Goal: Information Seeking & Learning: Learn about a topic

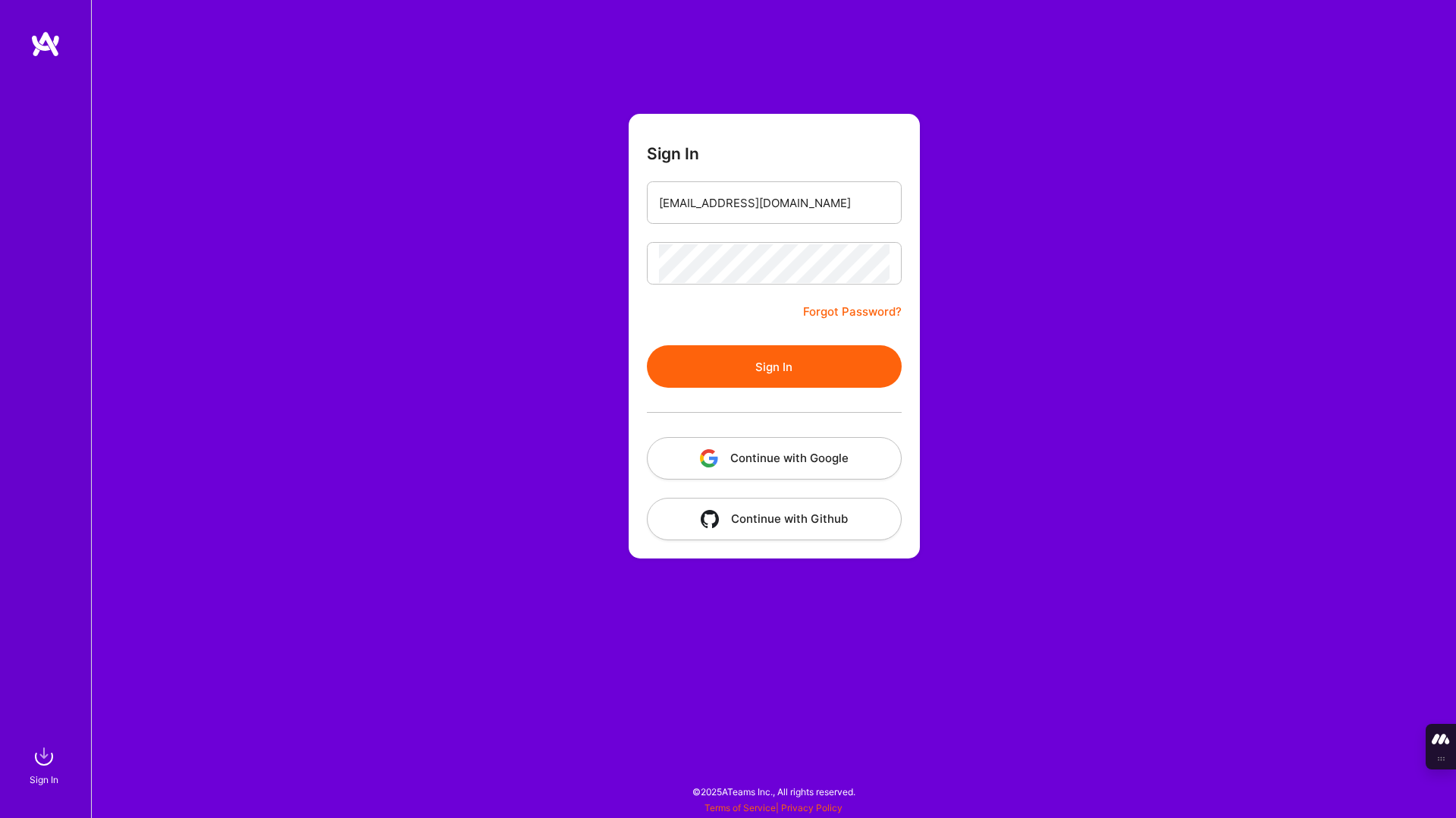
click at [817, 373] on button "Sign In" at bounding box center [774, 366] width 255 height 43
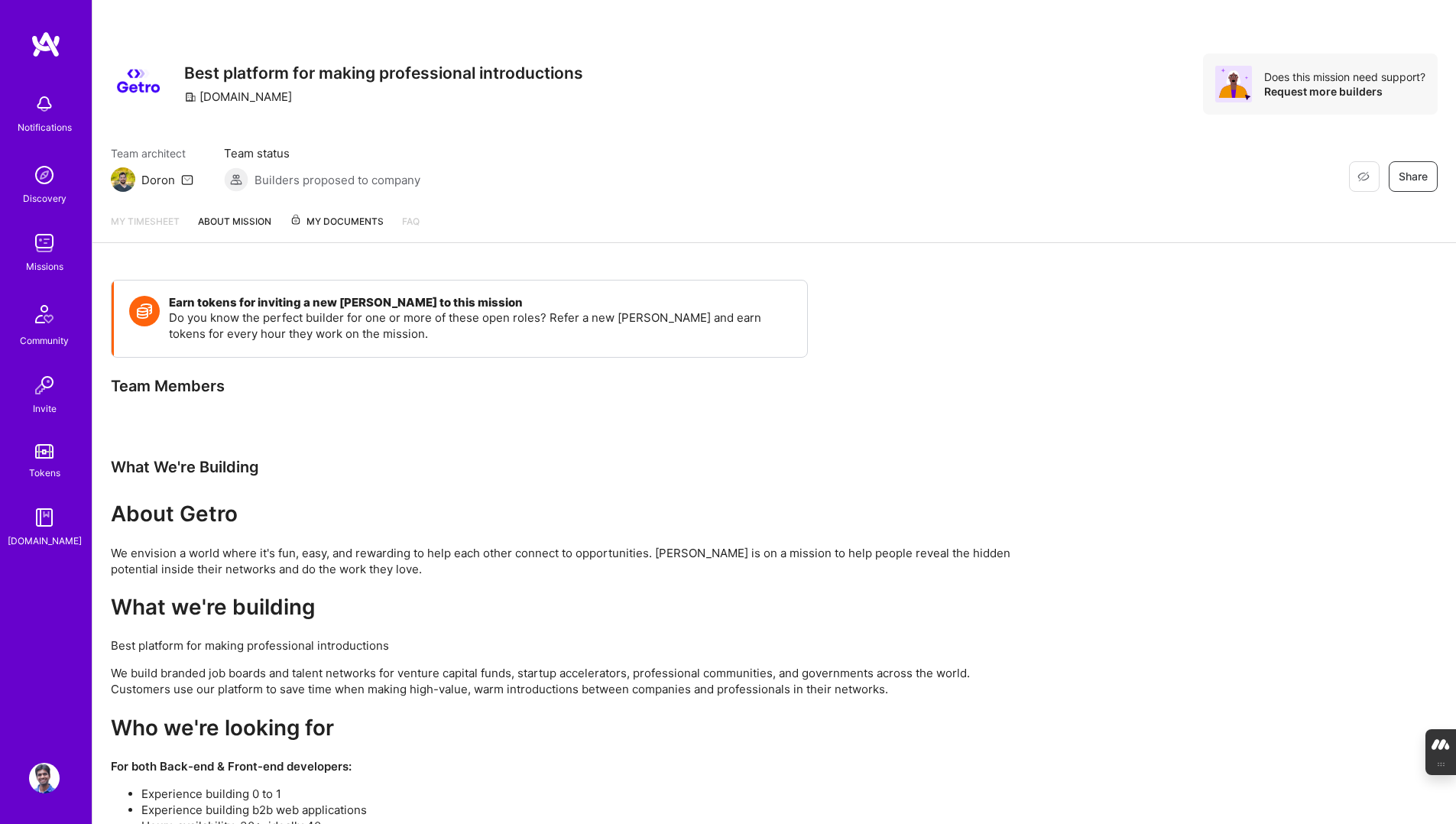
click at [39, 110] on img at bounding box center [44, 103] width 31 height 31
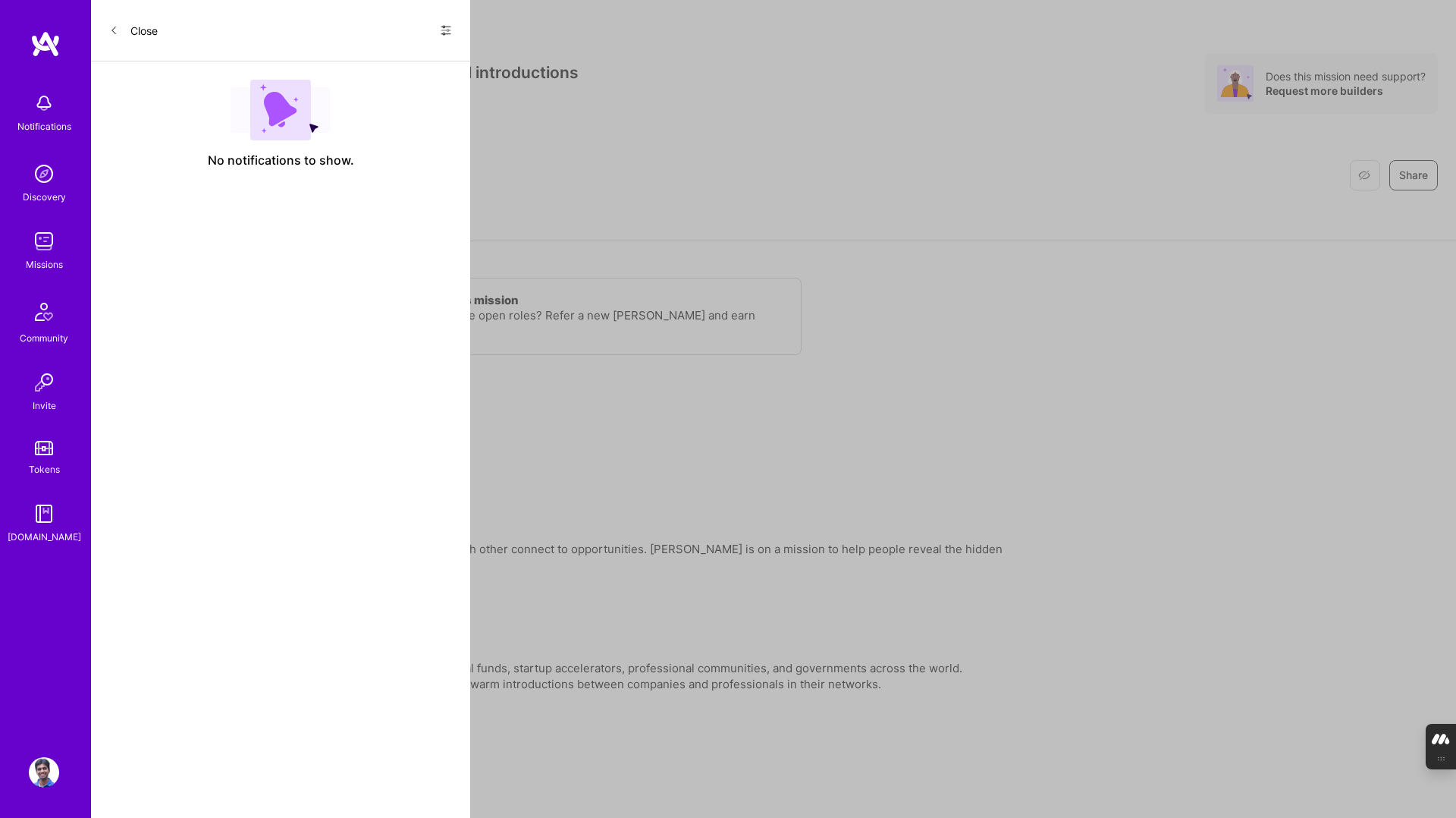
click at [49, 50] on img at bounding box center [45, 44] width 30 height 27
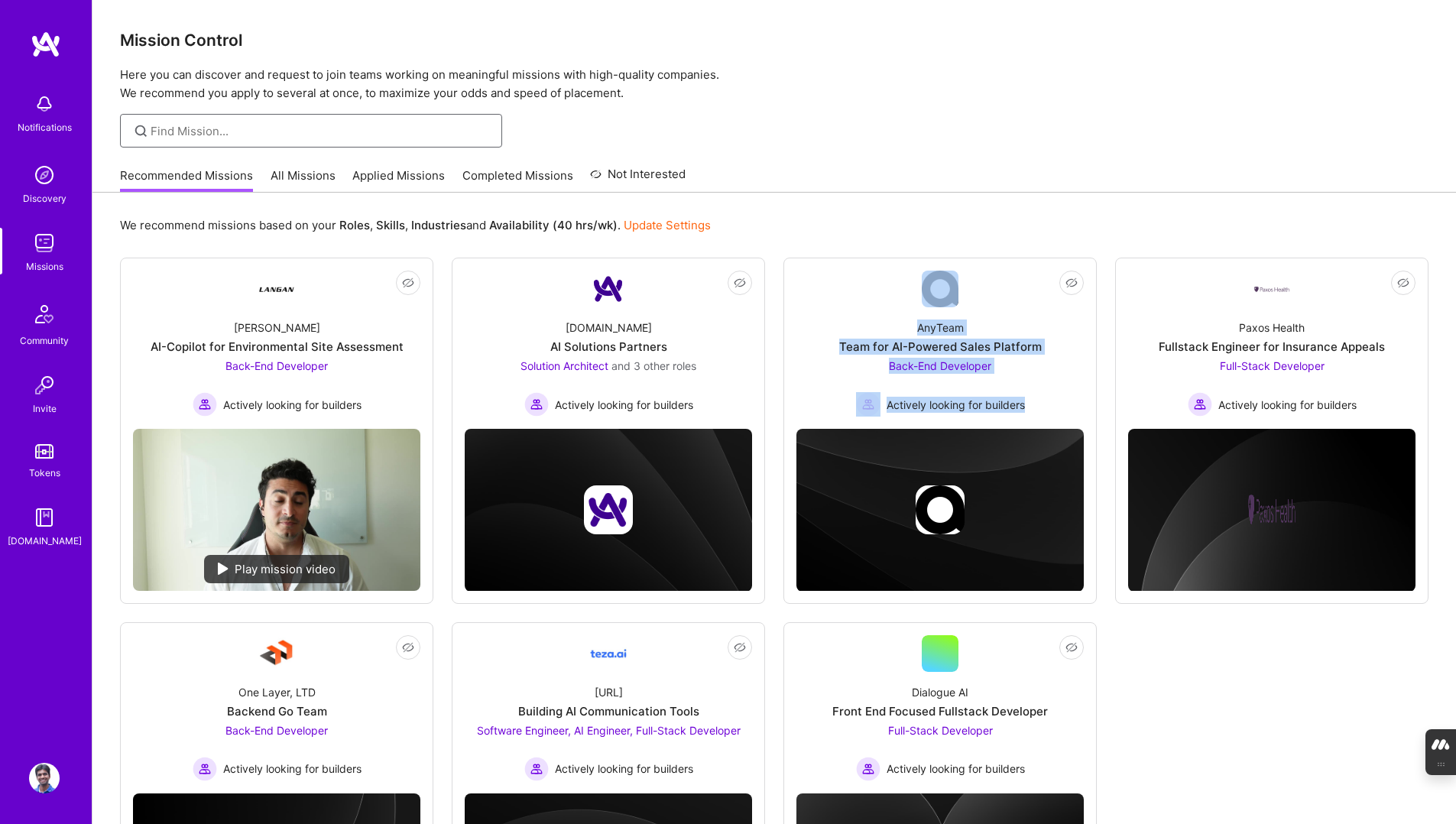
click at [378, 123] on input at bounding box center [321, 131] width 340 height 16
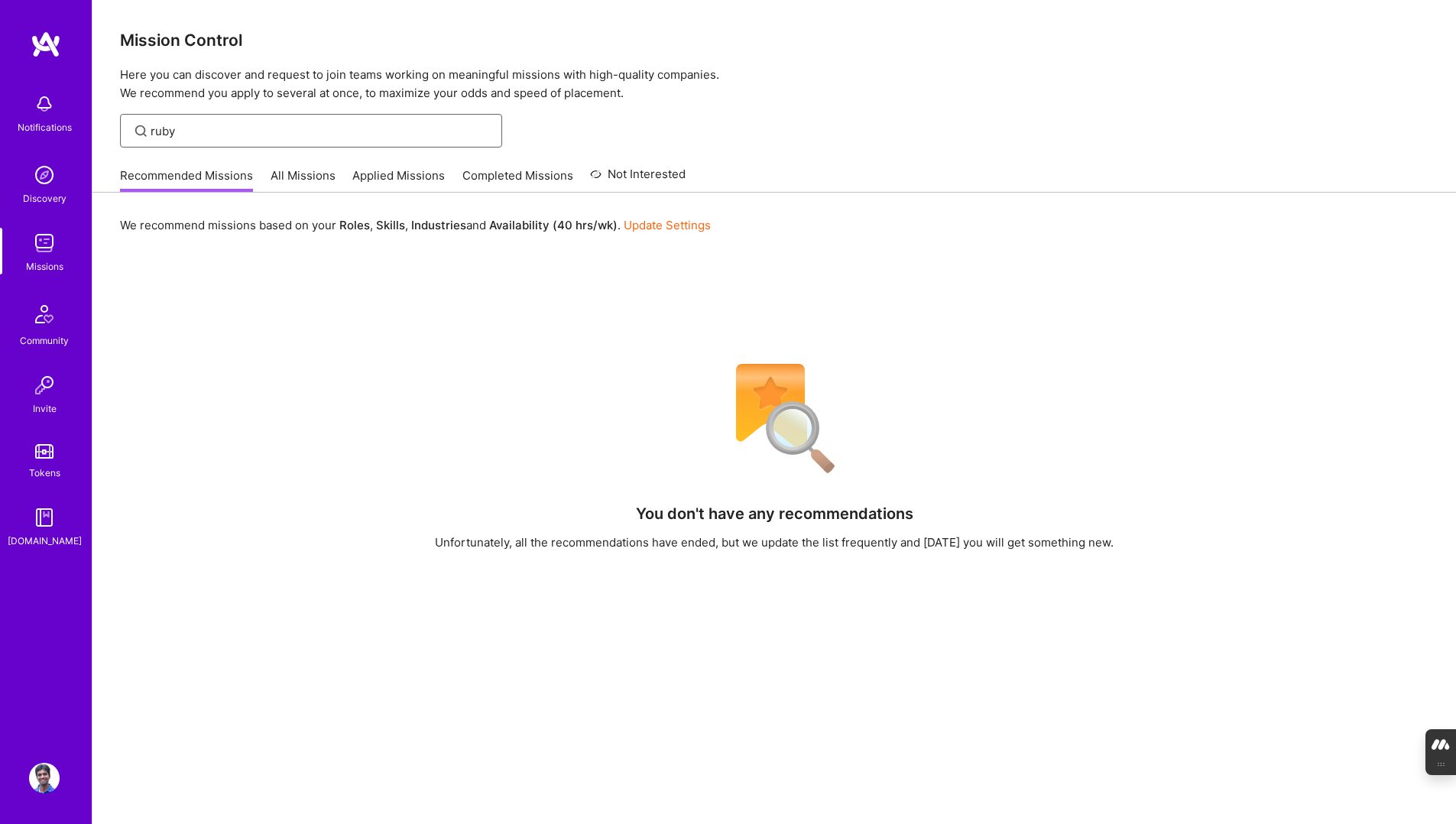
type input "ruby"
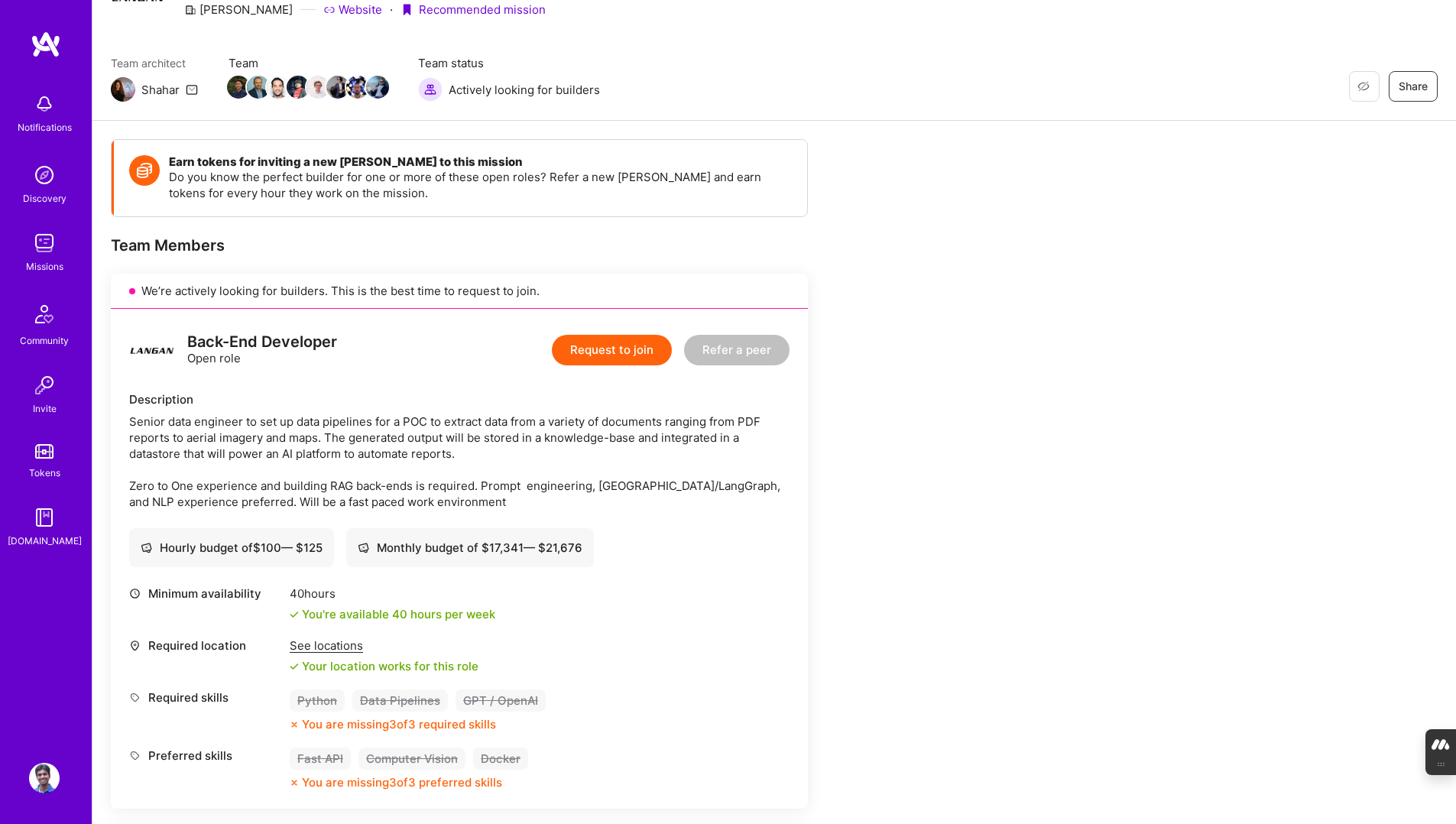
scroll to position [85, 0]
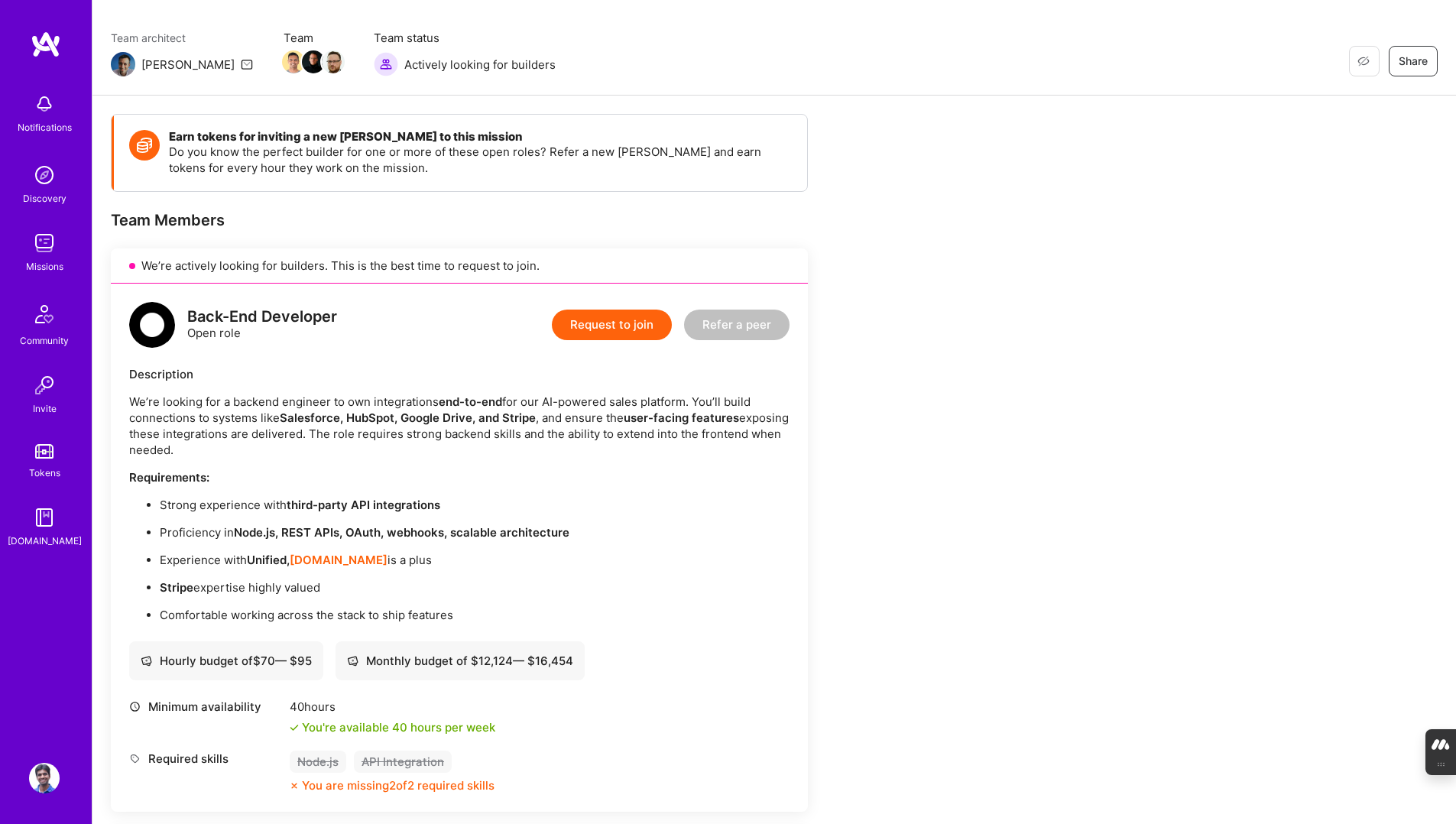
scroll to position [124, 0]
